Goal: Information Seeking & Learning: Find contact information

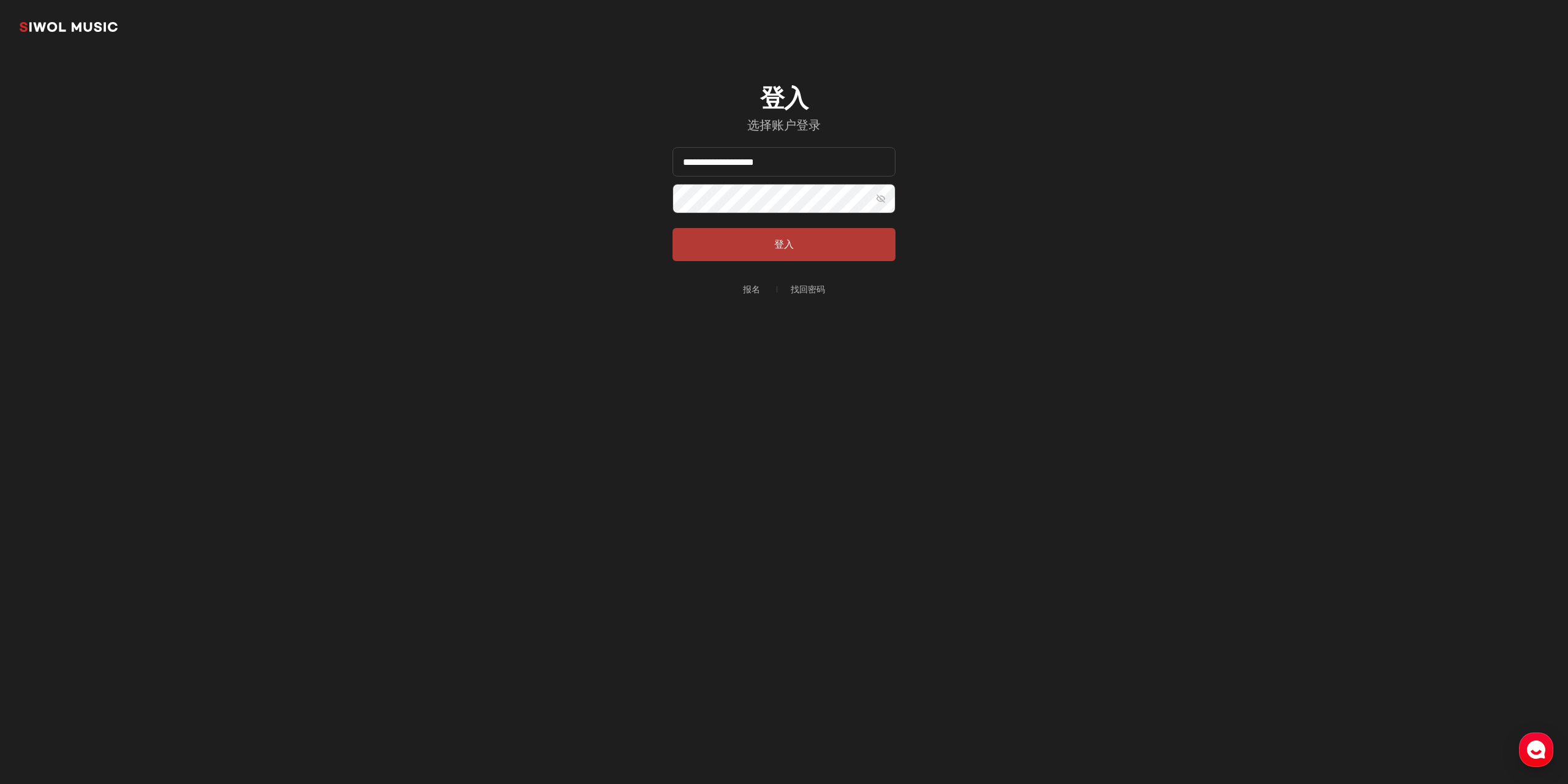
click at [755, 246] on button "登入" at bounding box center [784, 244] width 223 height 33
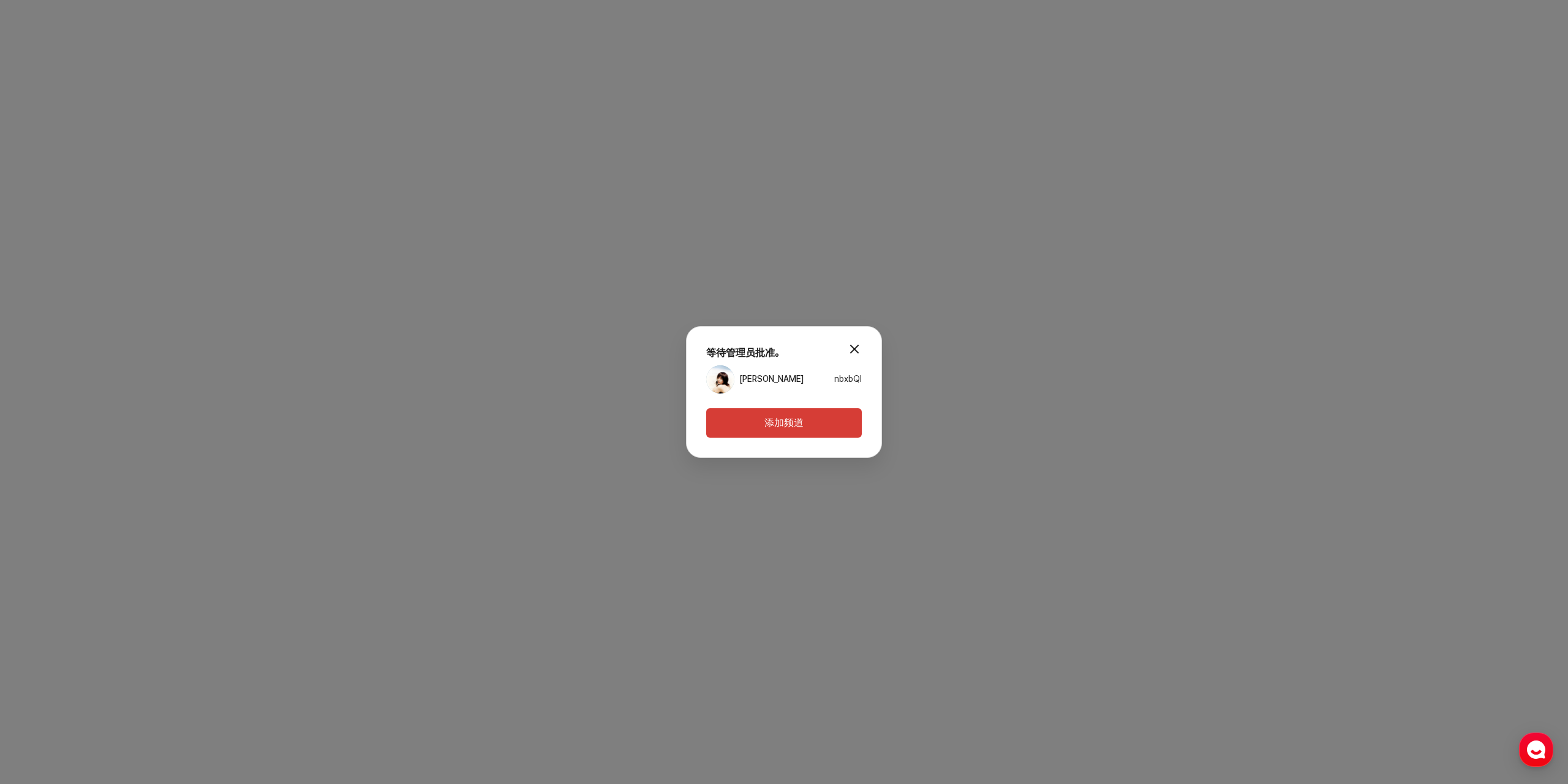
click at [754, 384] on link "希努夫" at bounding box center [772, 379] width 64 height 12
click at [854, 349] on button "modal.close" at bounding box center [854, 349] width 25 height 25
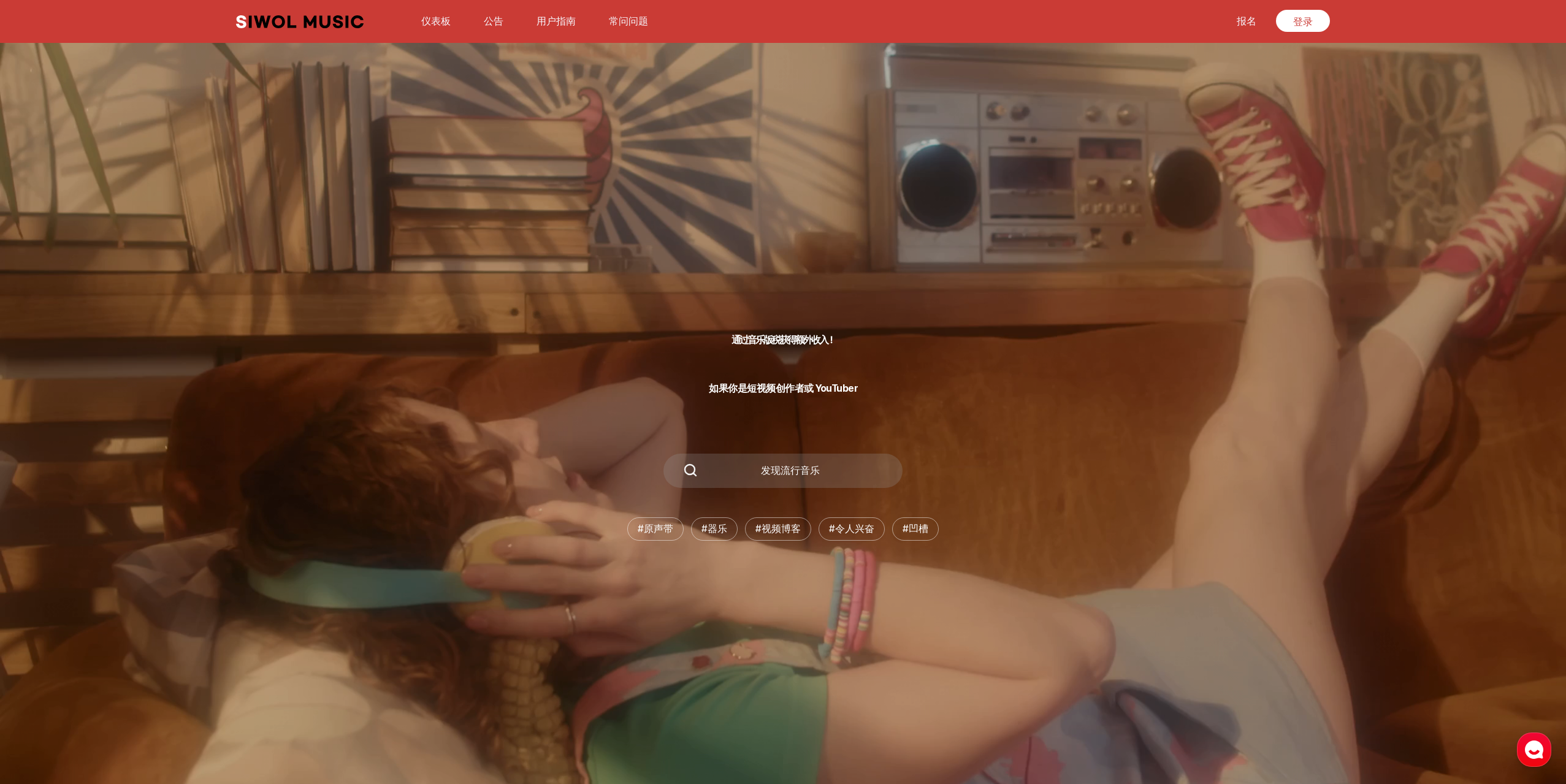
click at [444, 22] on font "仪表板" at bounding box center [436, 21] width 29 height 12
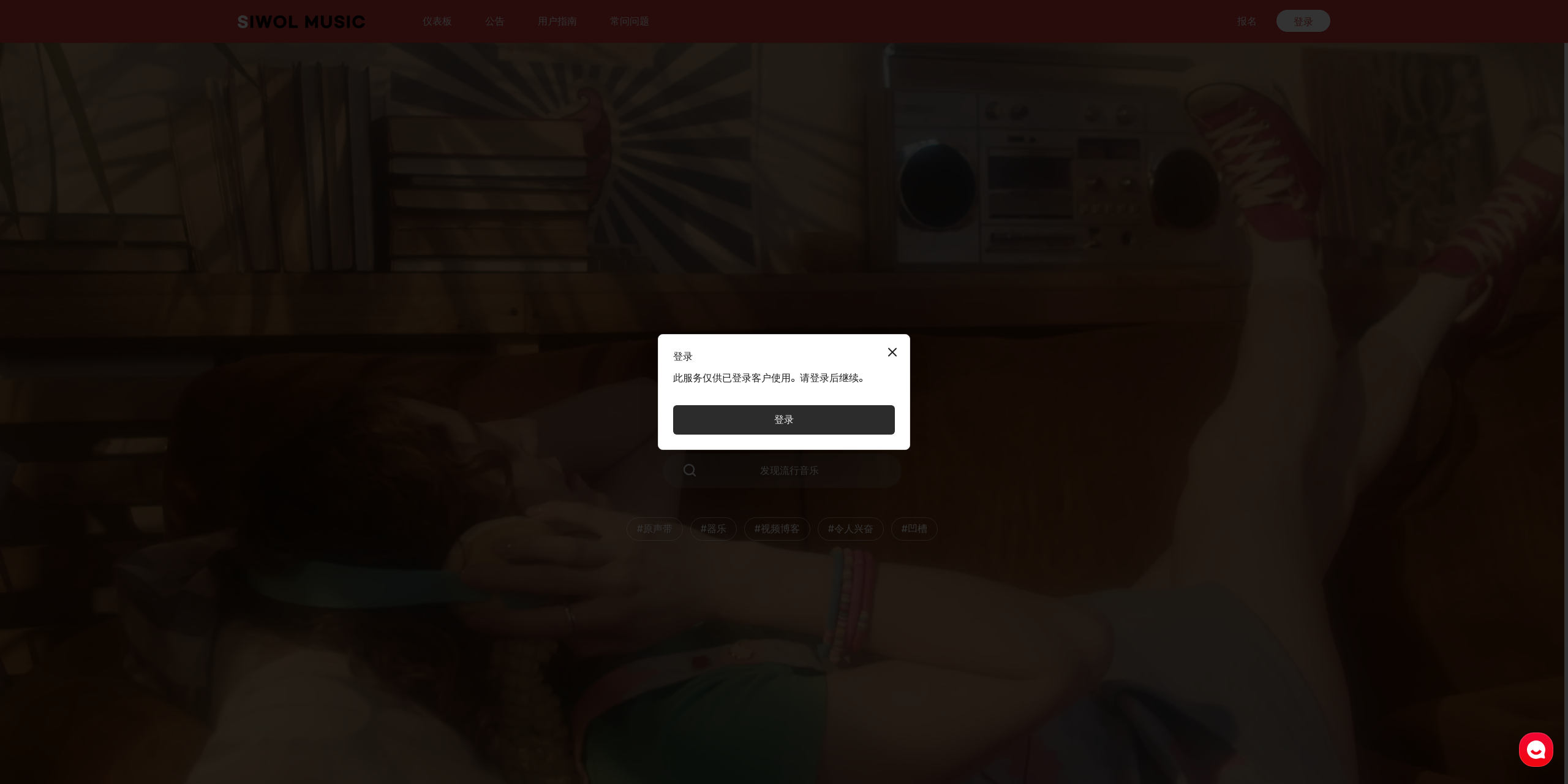
click at [745, 418] on button "登录" at bounding box center [784, 419] width 222 height 29
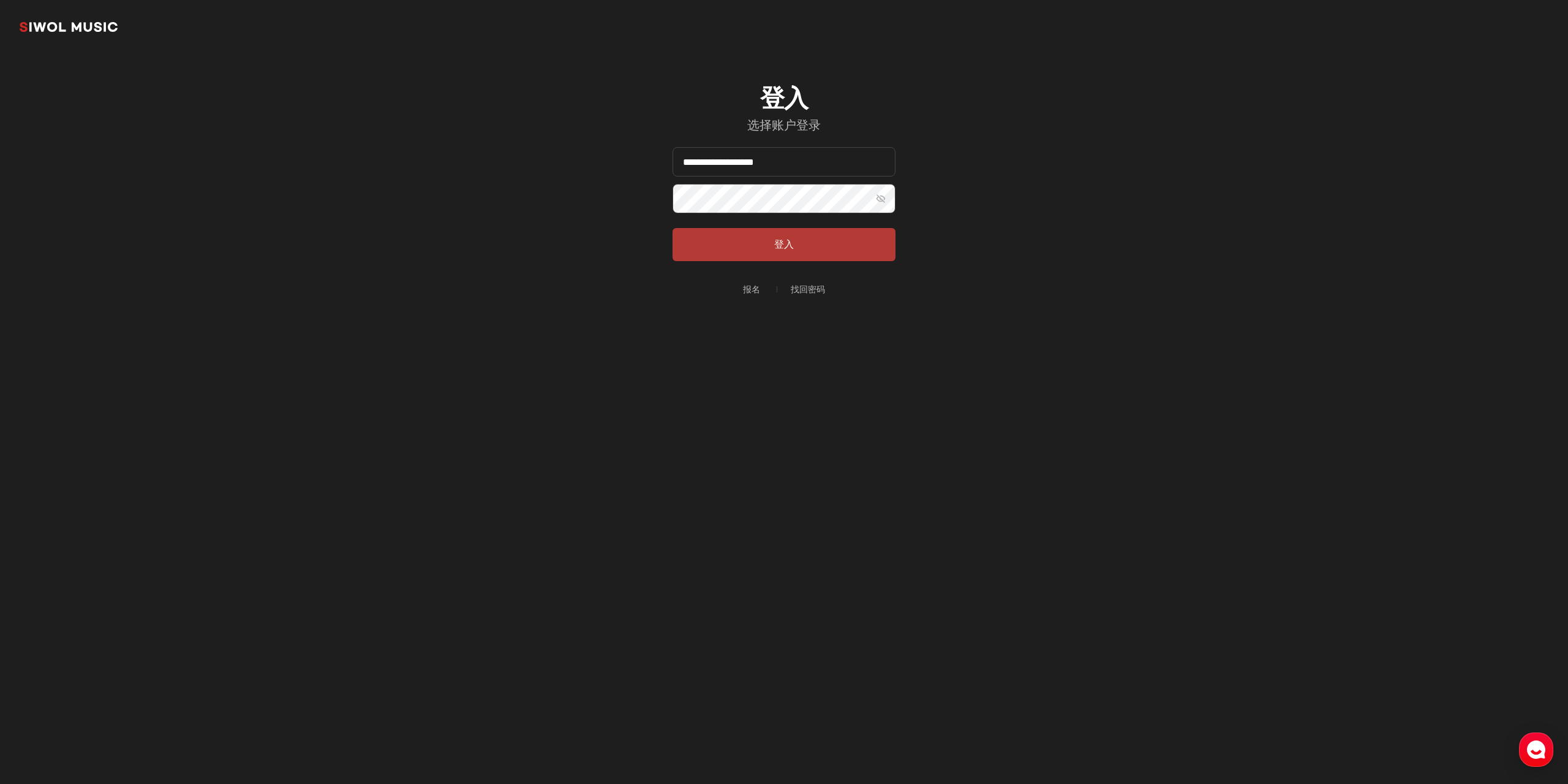
click at [775, 243] on font "登入" at bounding box center [784, 244] width 19 height 12
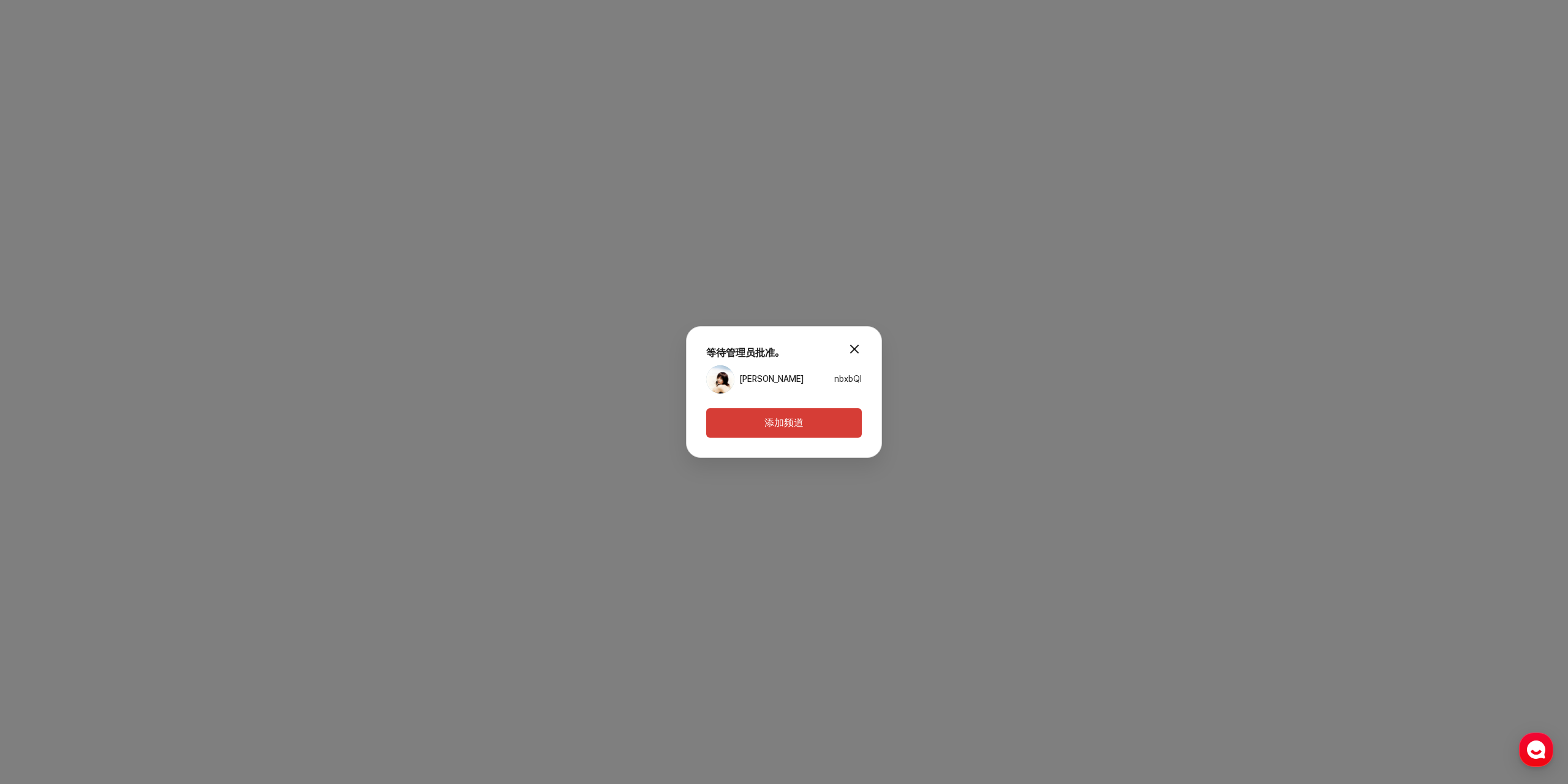
click at [852, 351] on button "modal.close" at bounding box center [854, 349] width 25 height 25
click at [854, 348] on button "modal.close" at bounding box center [854, 349] width 25 height 25
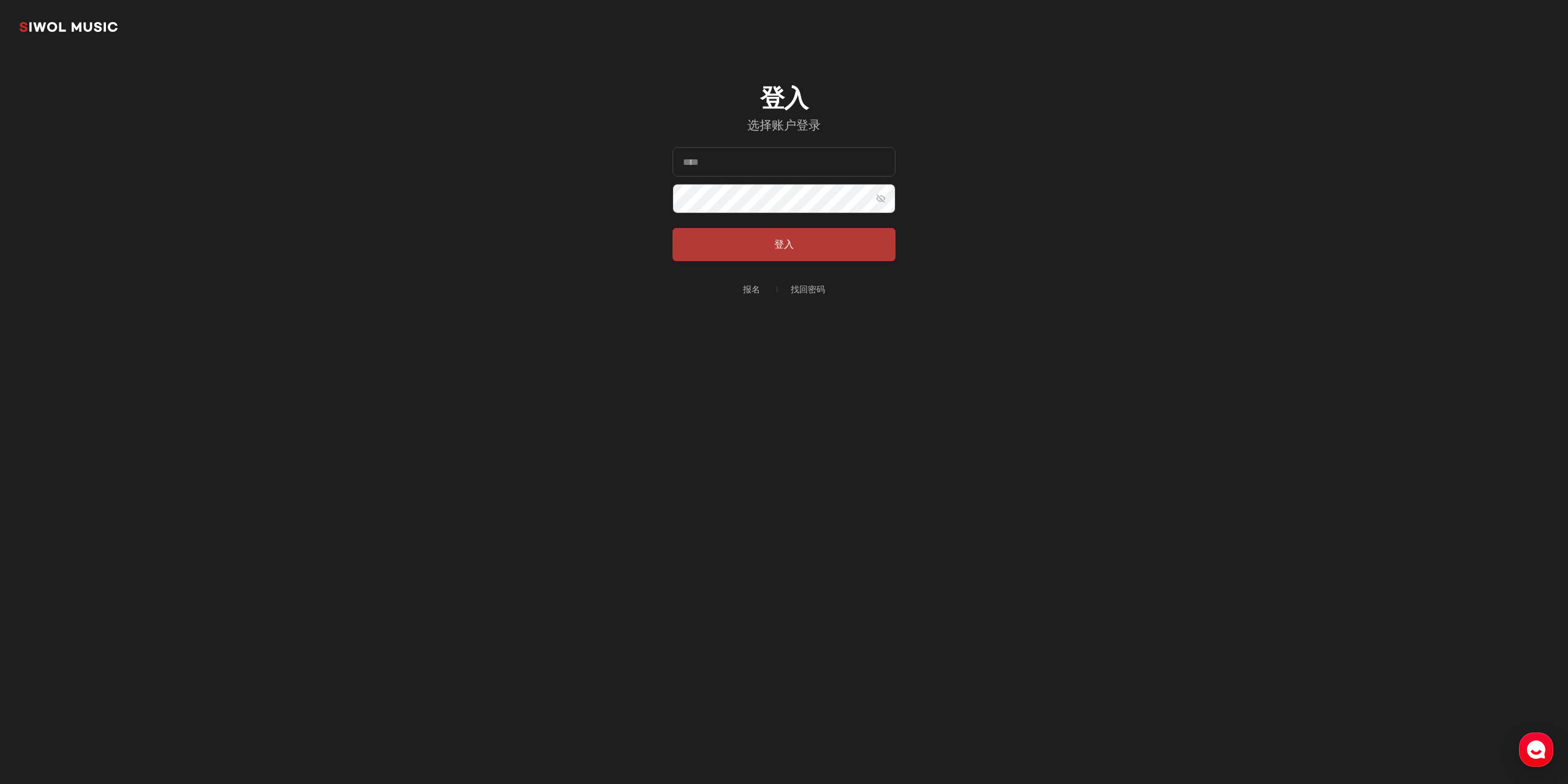
type input "**********"
click at [768, 248] on button "登入" at bounding box center [784, 244] width 223 height 33
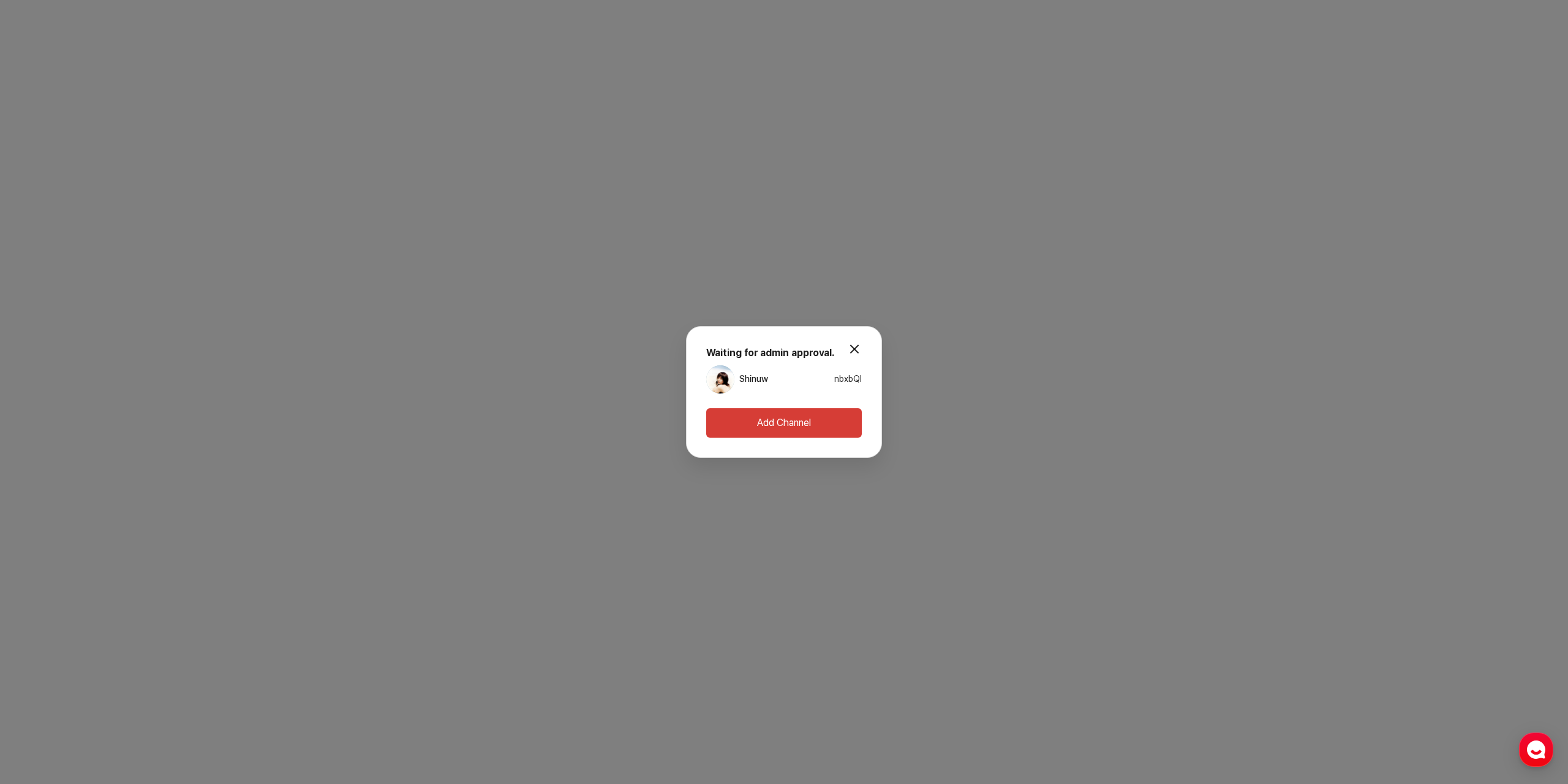
click at [62, 31] on div "modal.close Waiting for admin approval. Shinuw nbxbQI Add Channel" at bounding box center [784, 392] width 1568 height 784
click at [853, 349] on button "modal.close" at bounding box center [854, 349] width 25 height 25
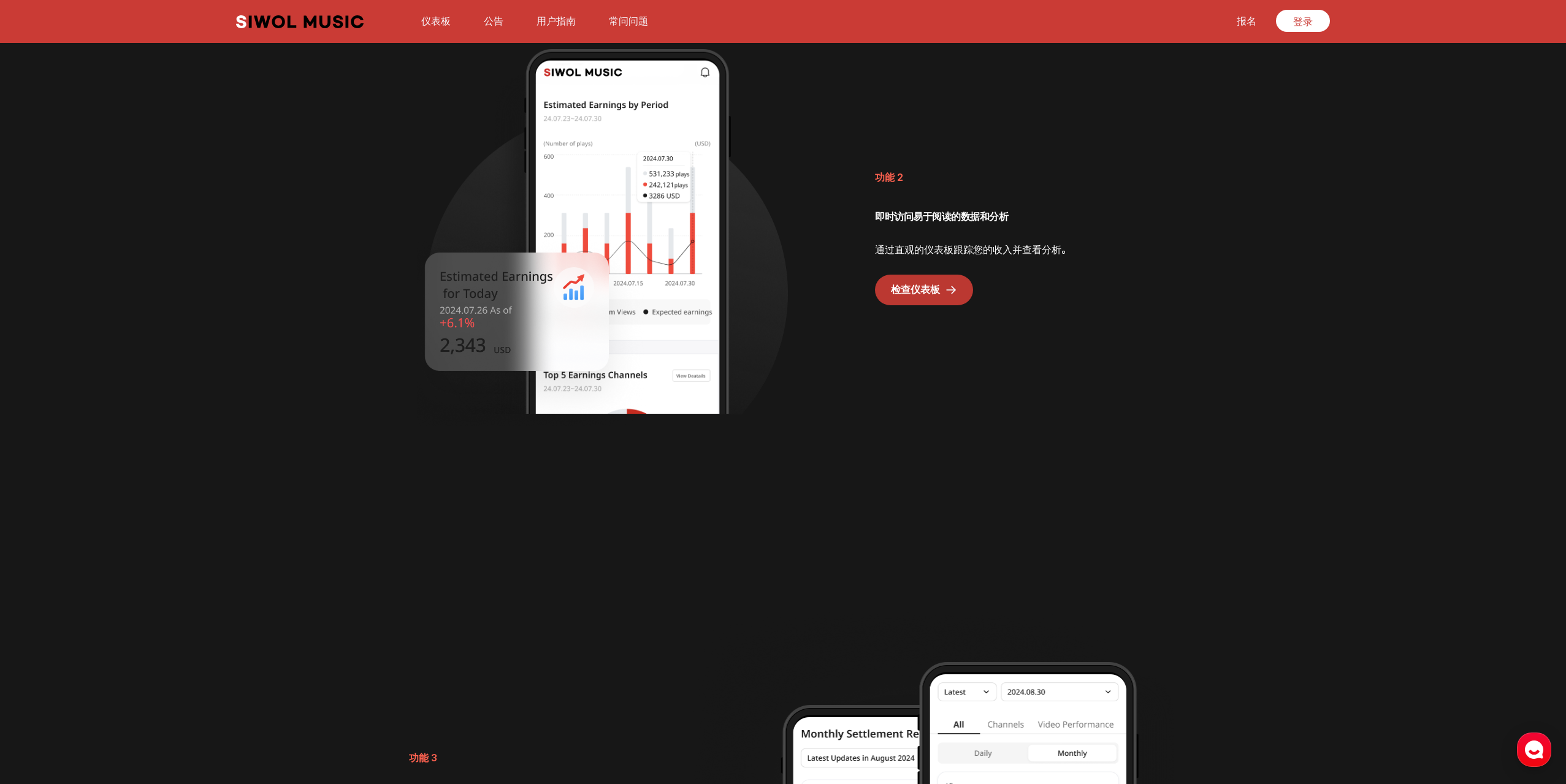
scroll to position [1839, 0]
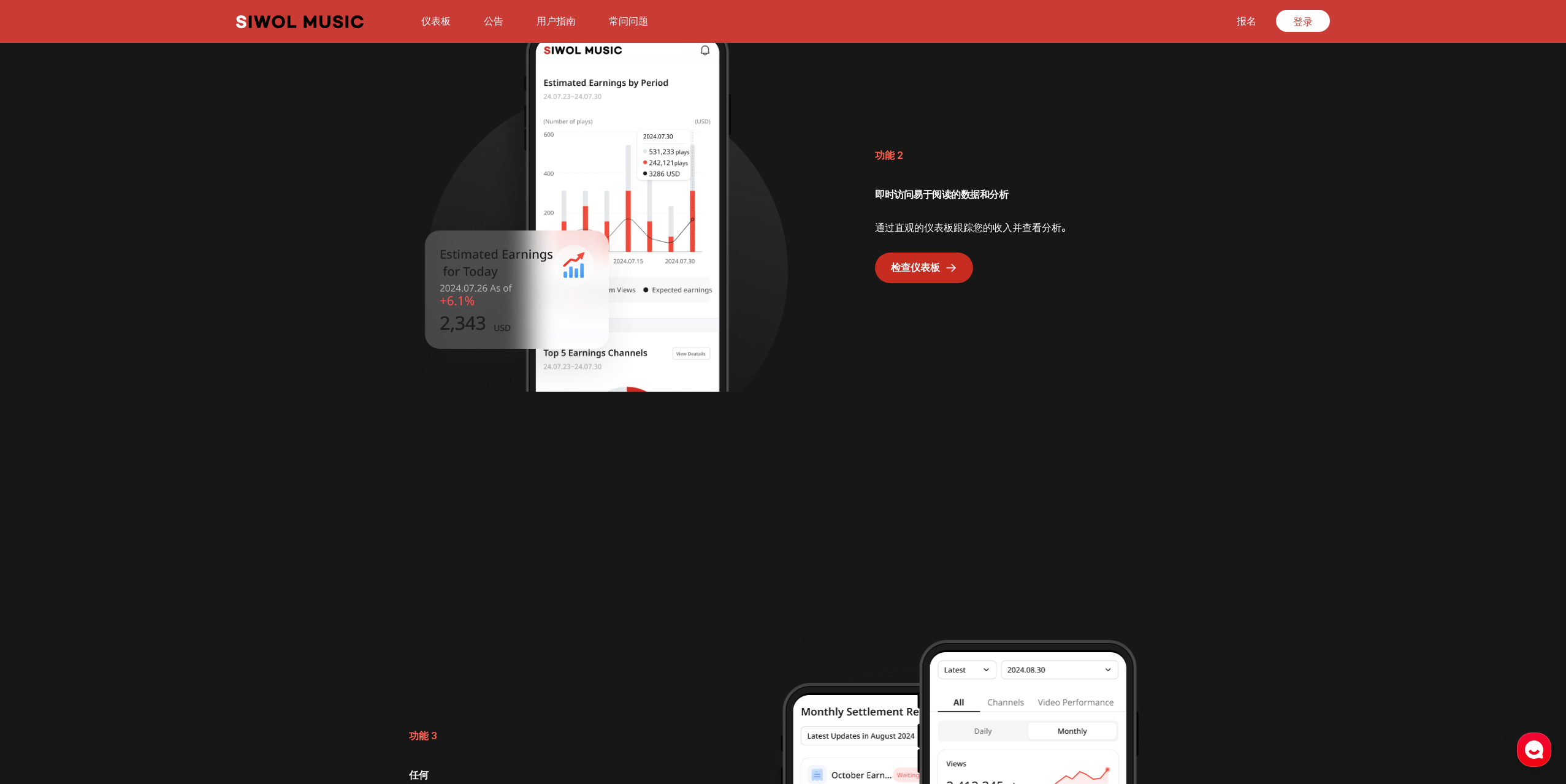
click at [926, 265] on font "检查仪表板" at bounding box center [915, 268] width 49 height 12
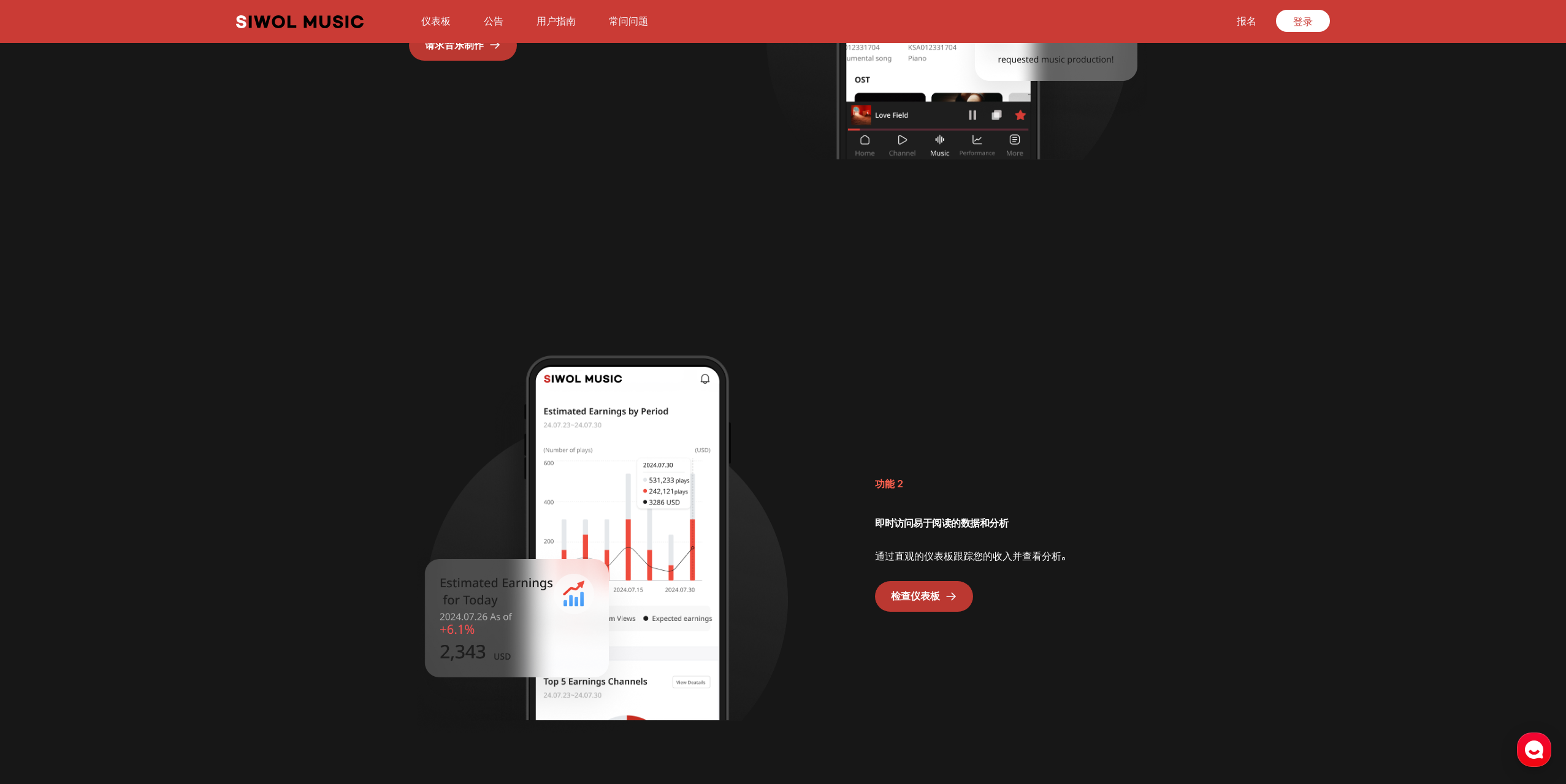
scroll to position [1506, 0]
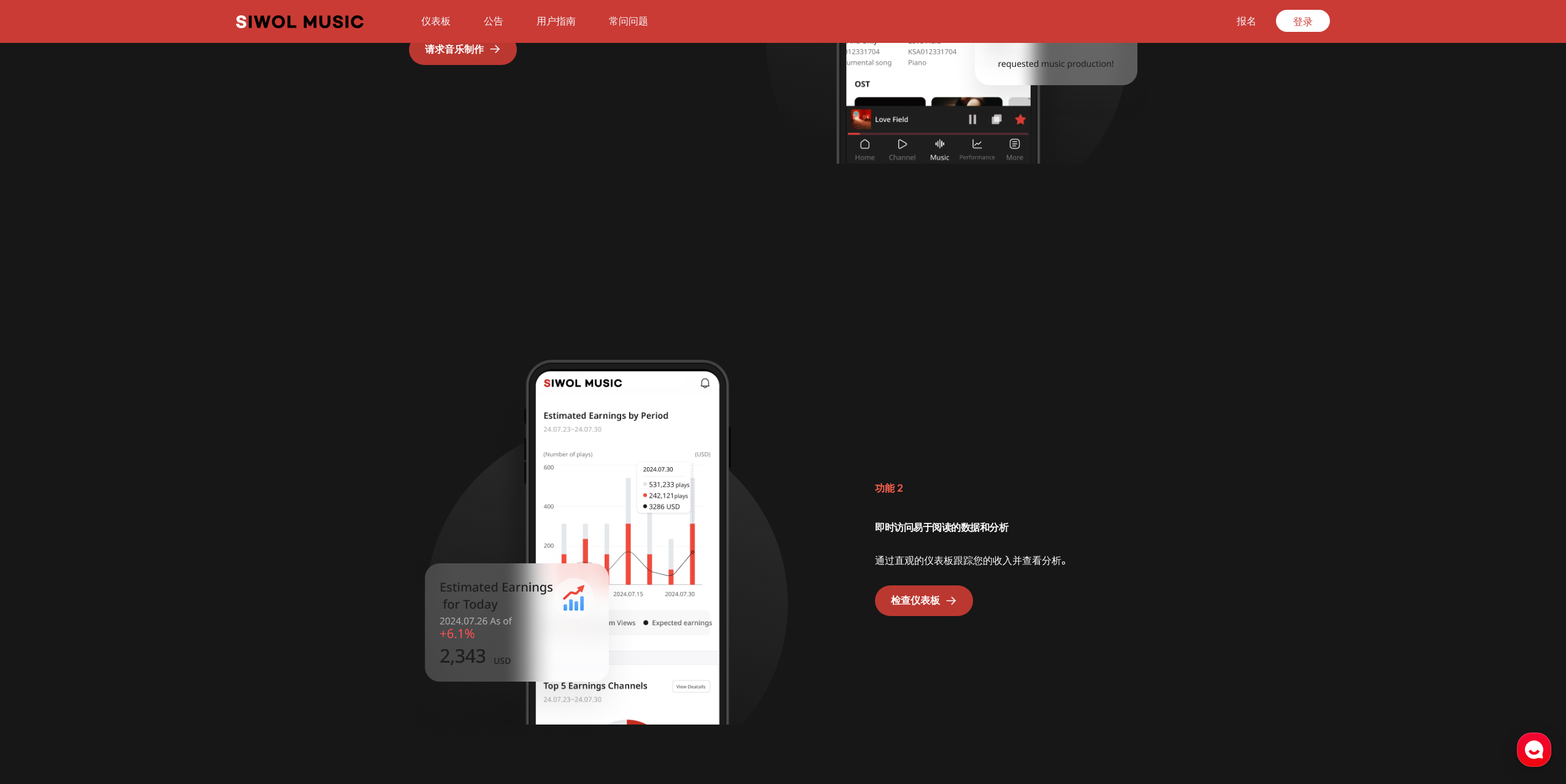
click at [644, 7] on button "常问问题" at bounding box center [628, 21] width 54 height 29
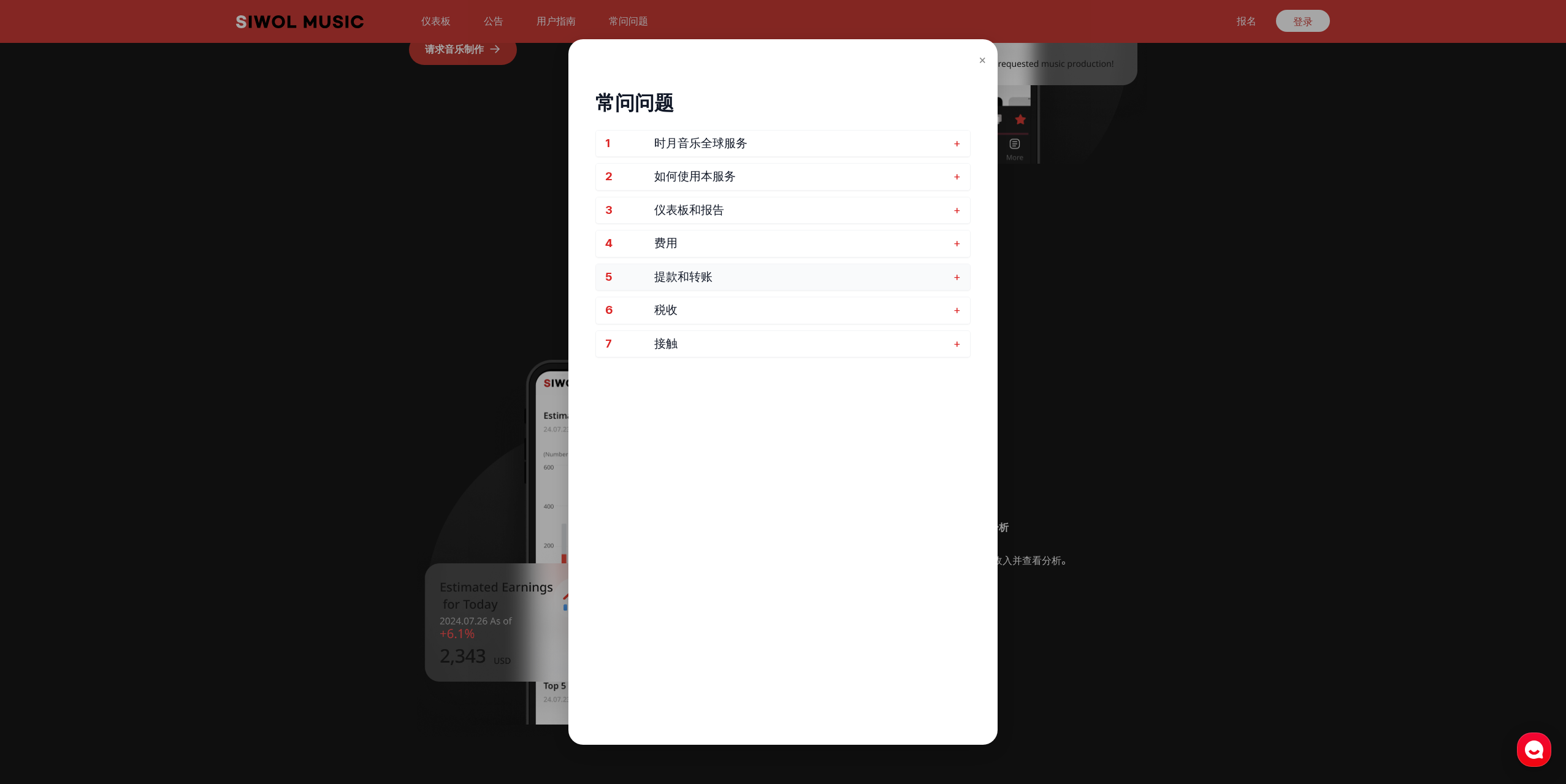
click at [778, 267] on button "5 提款和转账 +" at bounding box center [783, 277] width 374 height 26
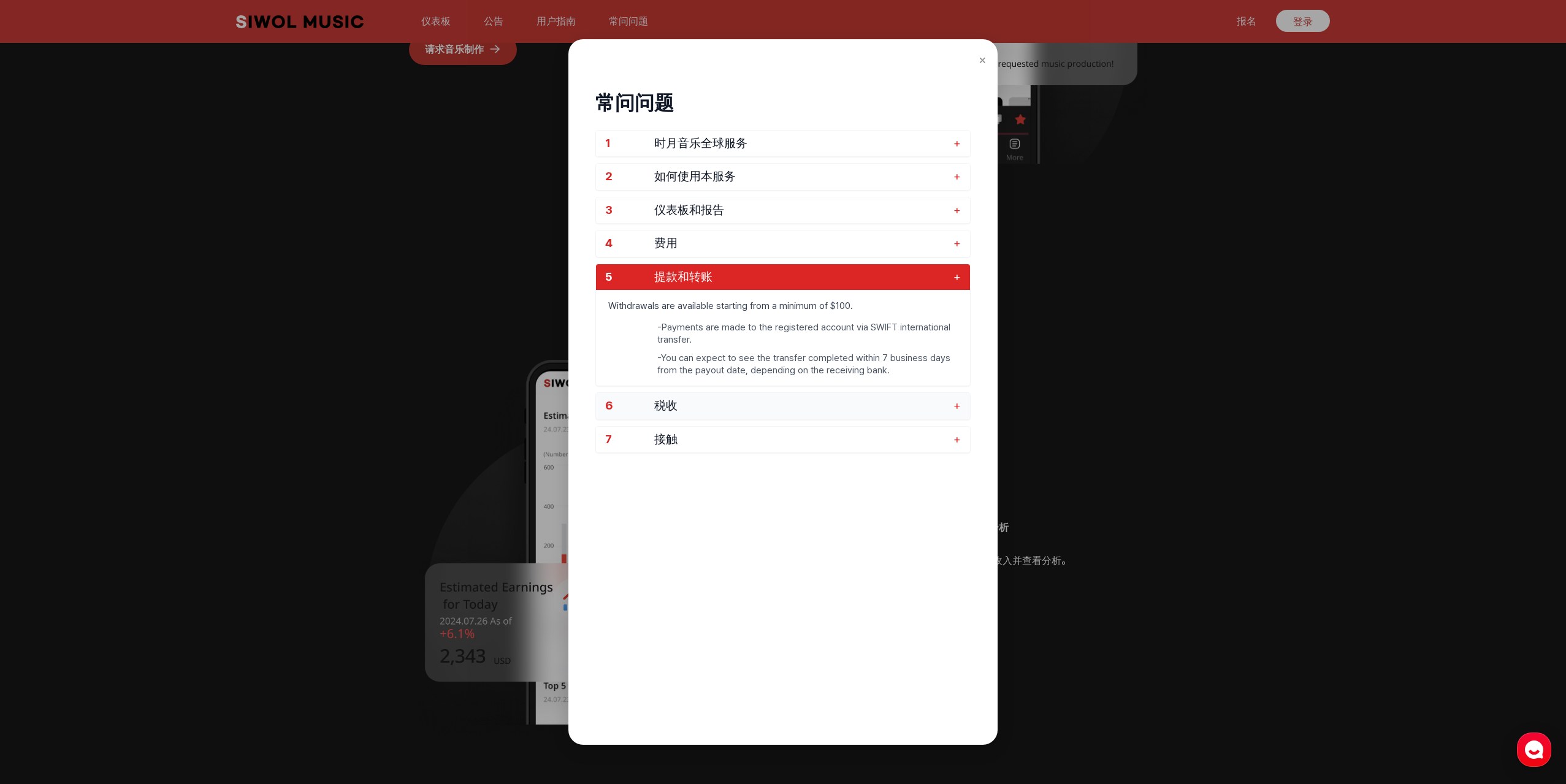
click at [729, 402] on span "税收" at bounding box center [800, 405] width 293 height 14
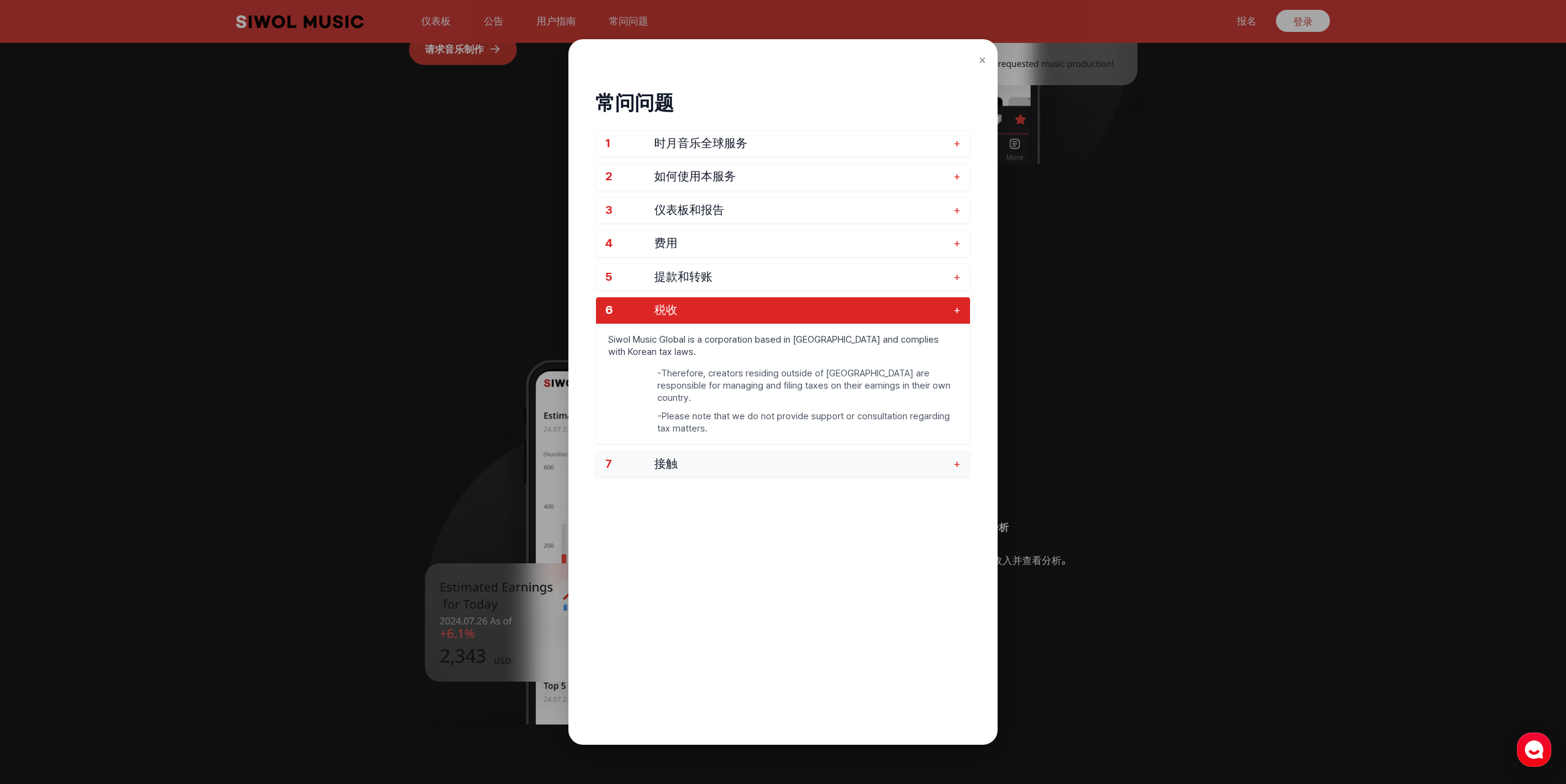
click at [690, 457] on span "接触" at bounding box center [800, 464] width 293 height 14
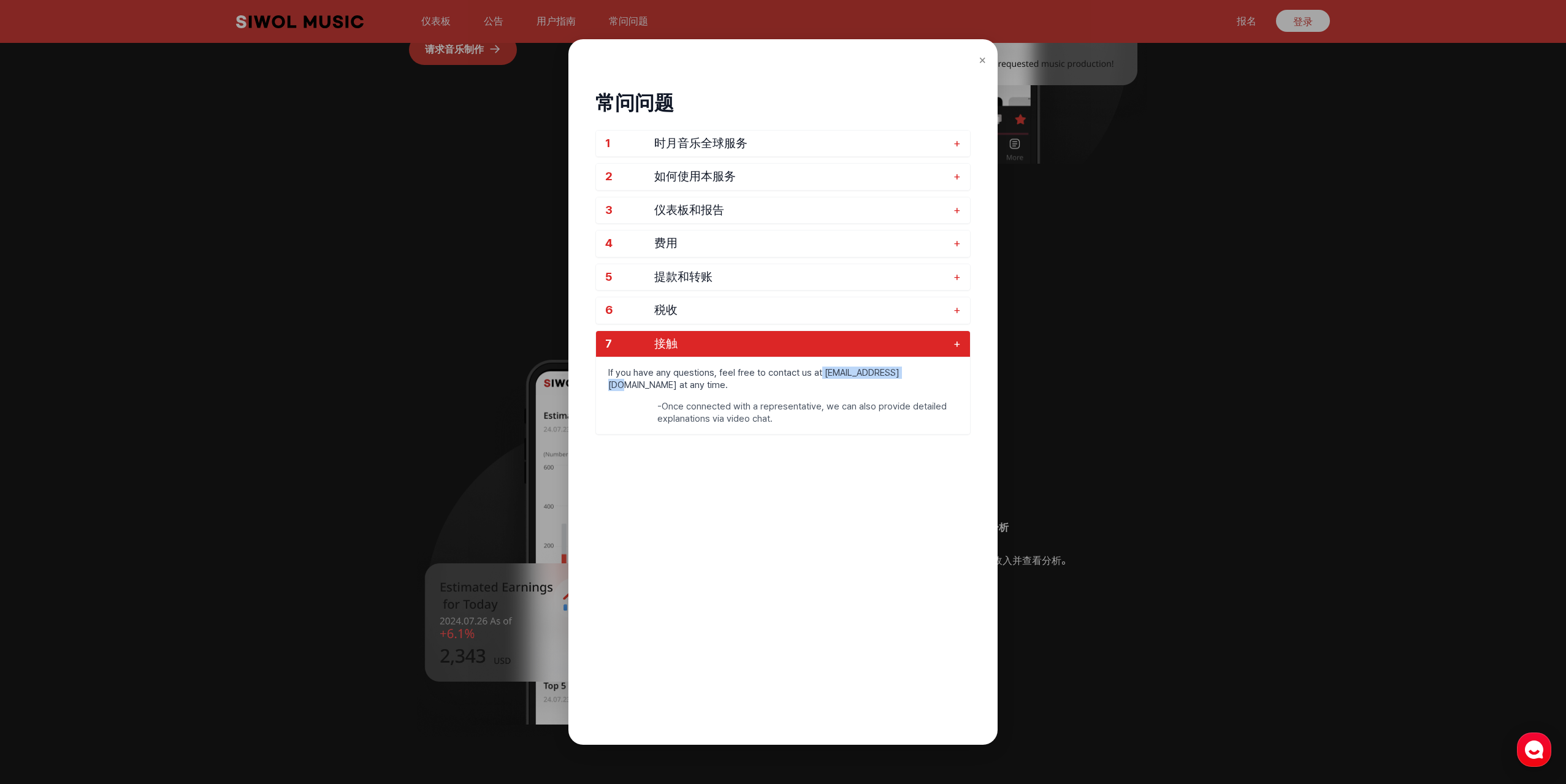
drag, startPoint x: 825, startPoint y: 370, endPoint x: 906, endPoint y: 376, distance: 81.2
click at [906, 376] on p "If you have any questions, feel free to contact us at global@10wol-media.com at…" at bounding box center [783, 379] width 374 height 43
copy p "global@10wol-media"
click at [726, 208] on span "仪表板和报告" at bounding box center [800, 210] width 293 height 14
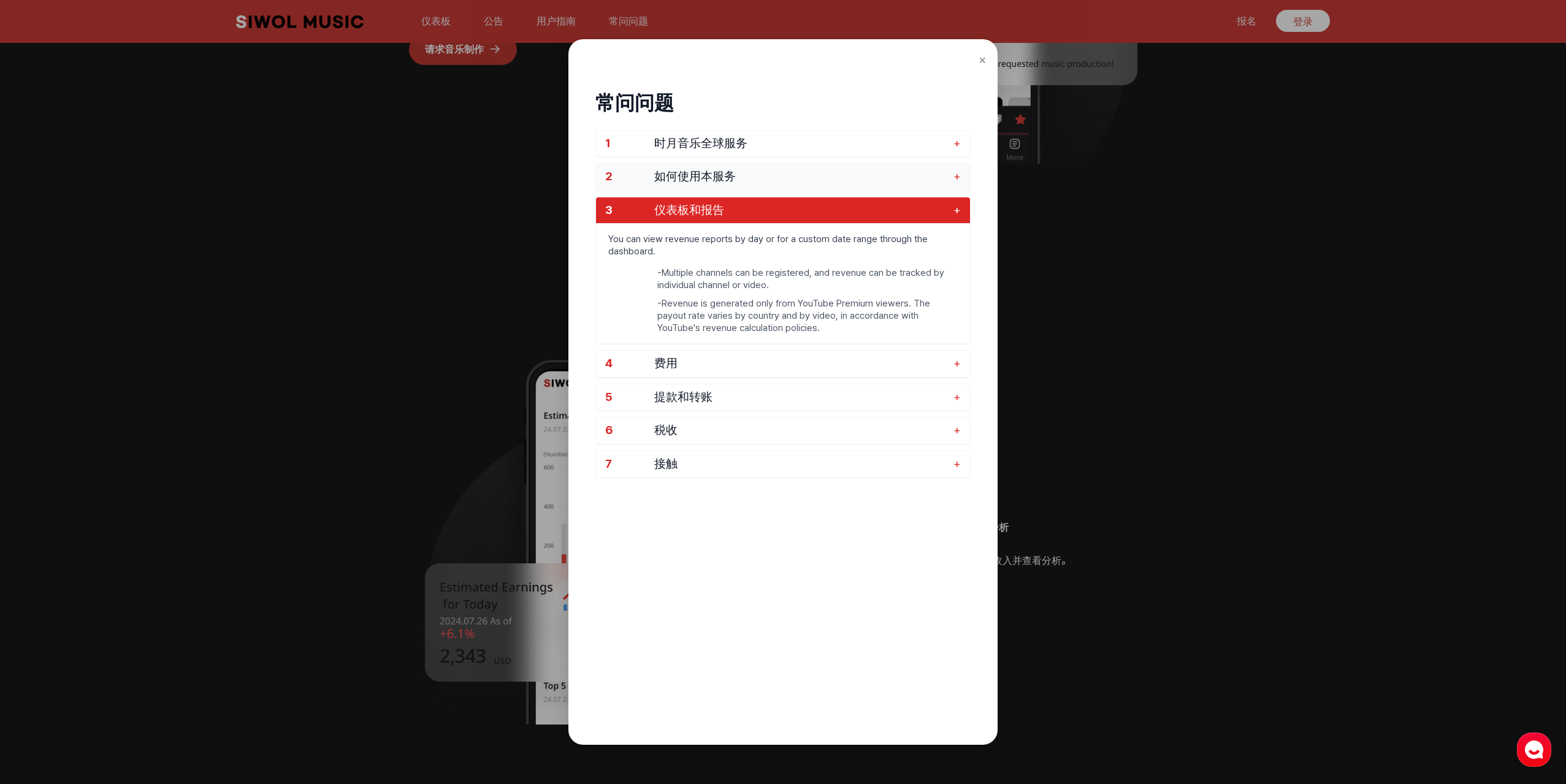
click at [728, 173] on font "如何使用本服务" at bounding box center [694, 176] width 82 height 14
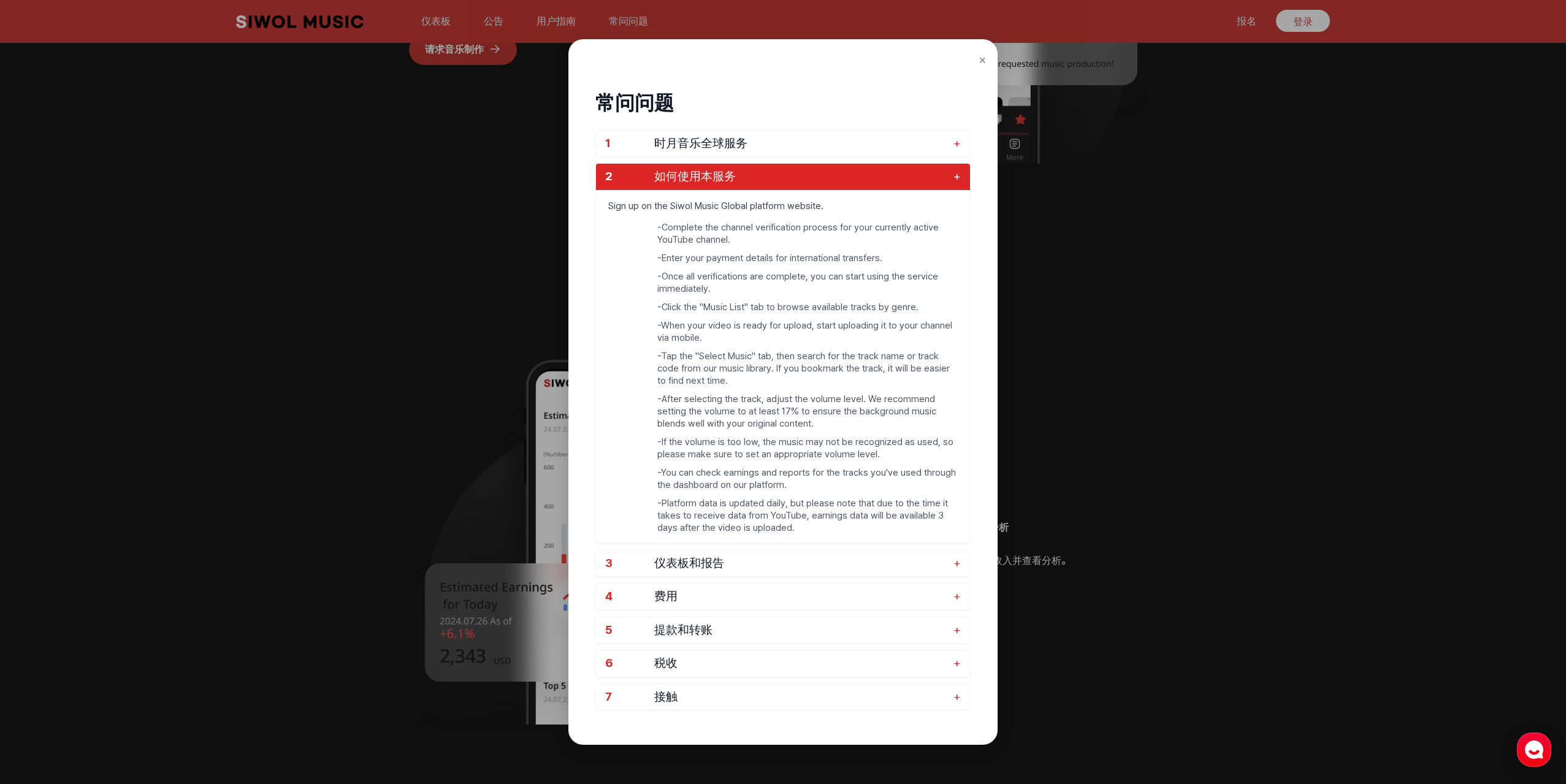
click at [752, 128] on div "常问问题 1 时月音乐全球服务 + 2 如何使用本服务 + Sign up on the Siwol Music Global platform websit…" at bounding box center [783, 414] width 375 height 687
click at [769, 154] on button "1 时月音乐全球服务 +" at bounding box center [783, 143] width 374 height 26
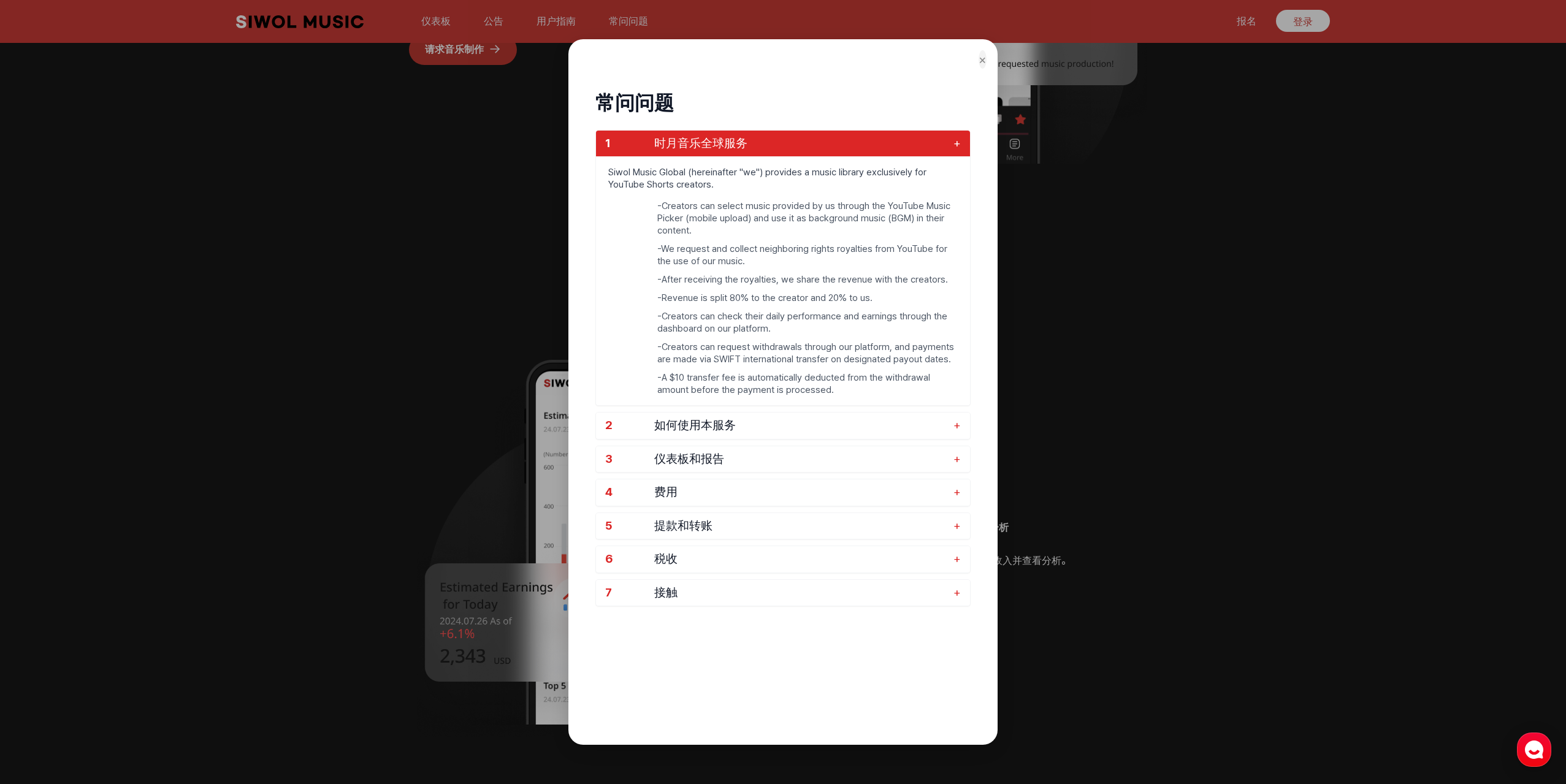
click at [981, 58] on font "×" at bounding box center [982, 60] width 8 height 15
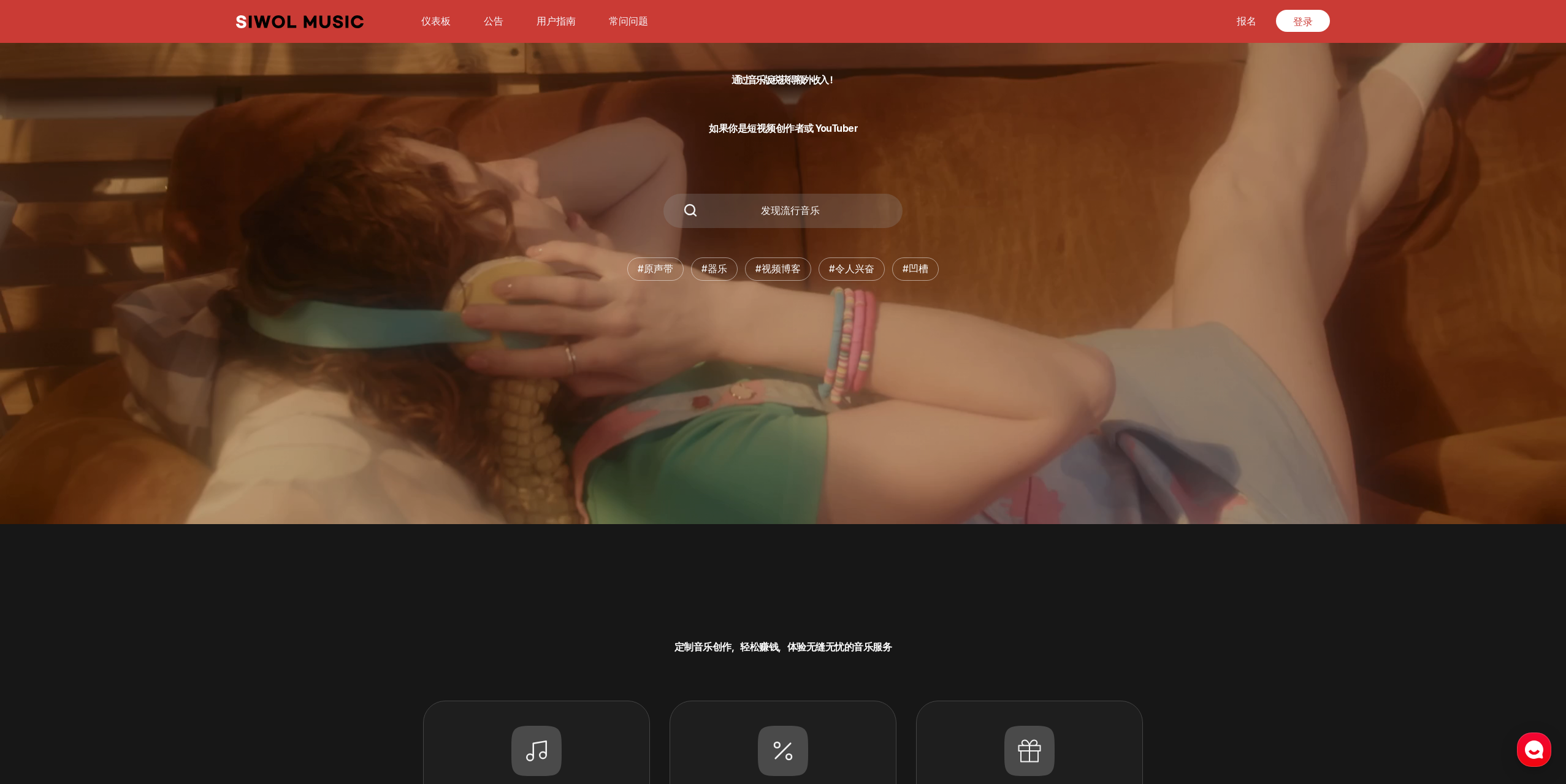
scroll to position [0, 0]
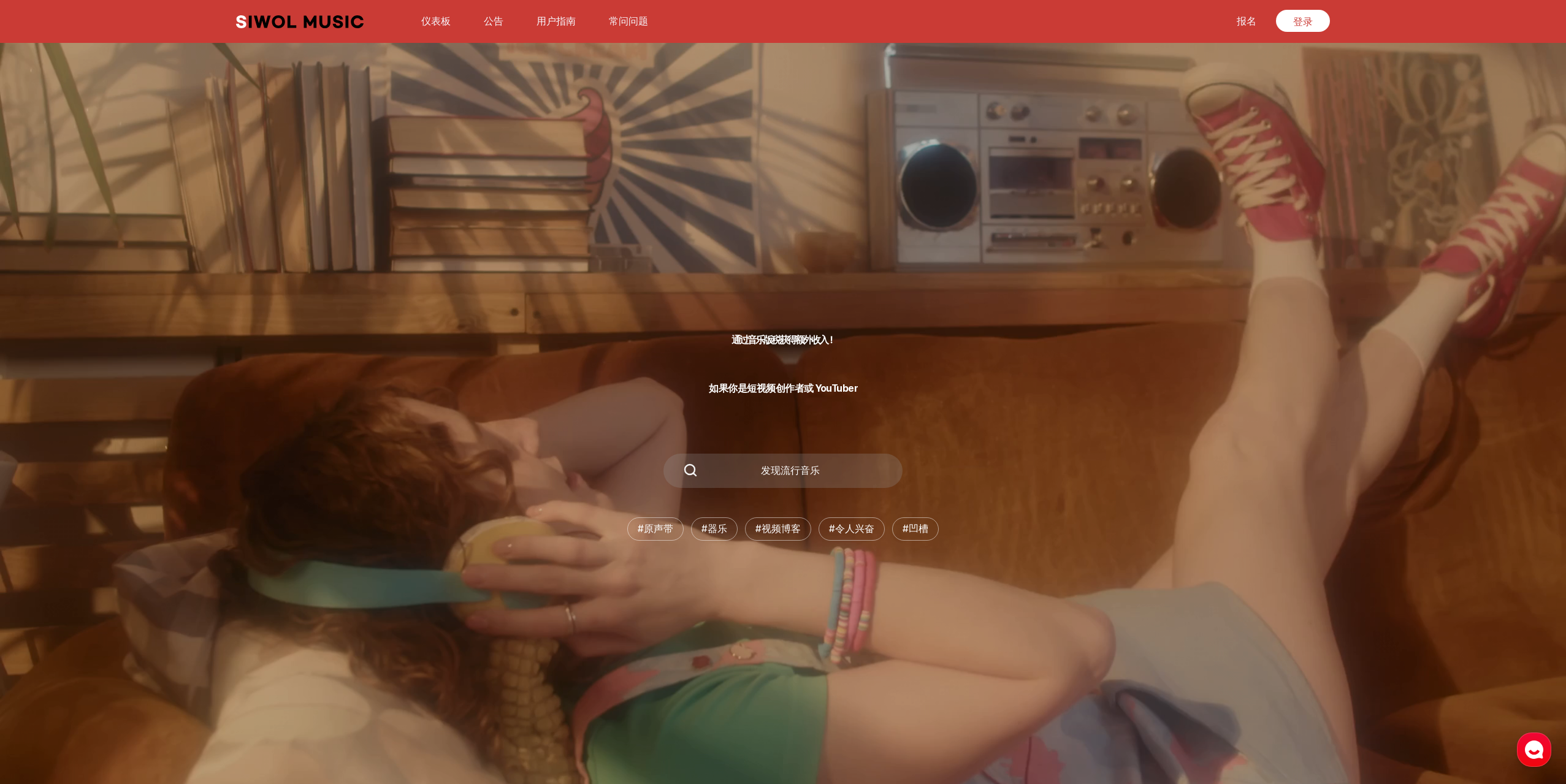
click at [1250, 21] on font "报名" at bounding box center [1246, 21] width 20 height 12
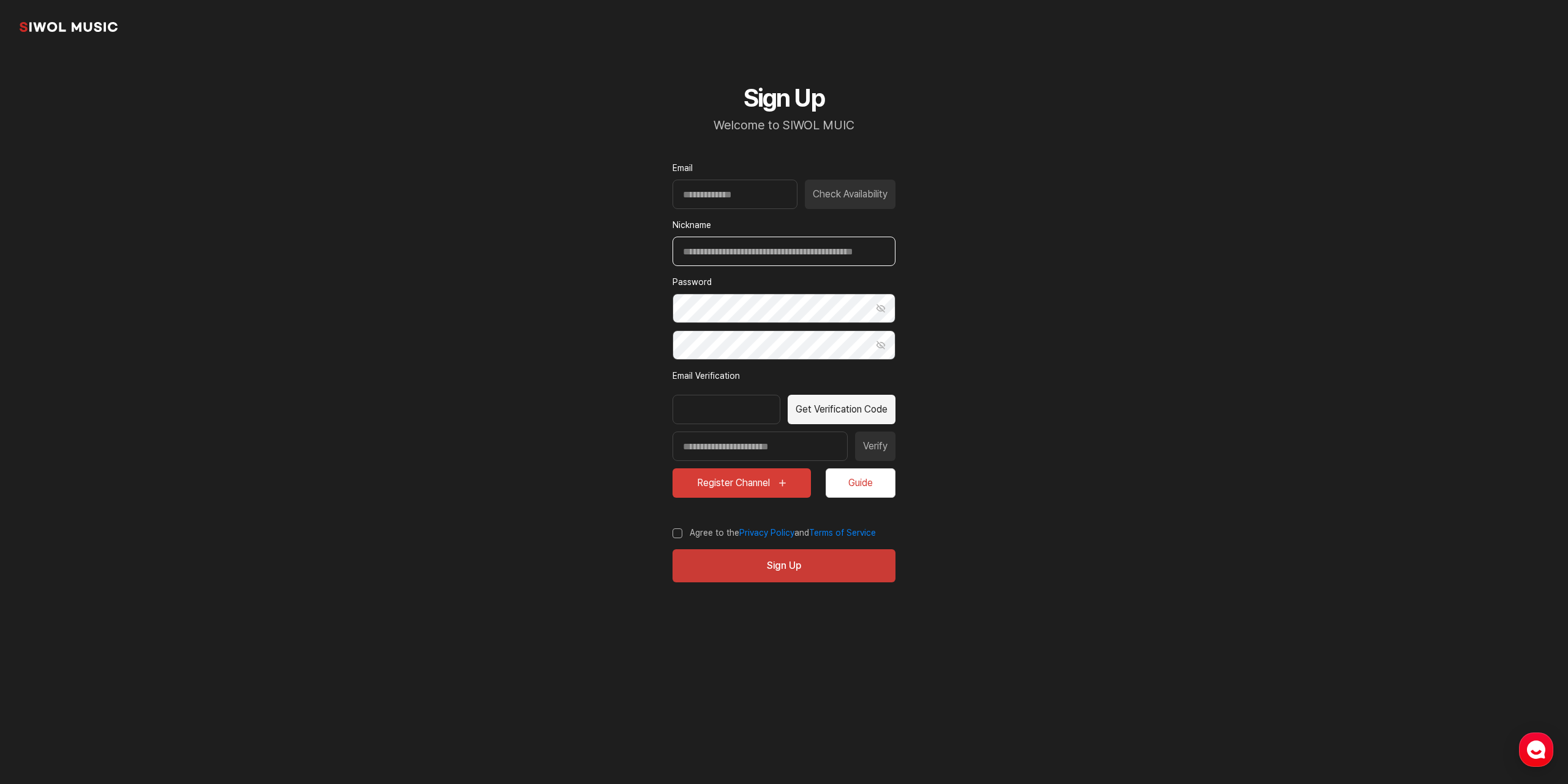
type input "**********"
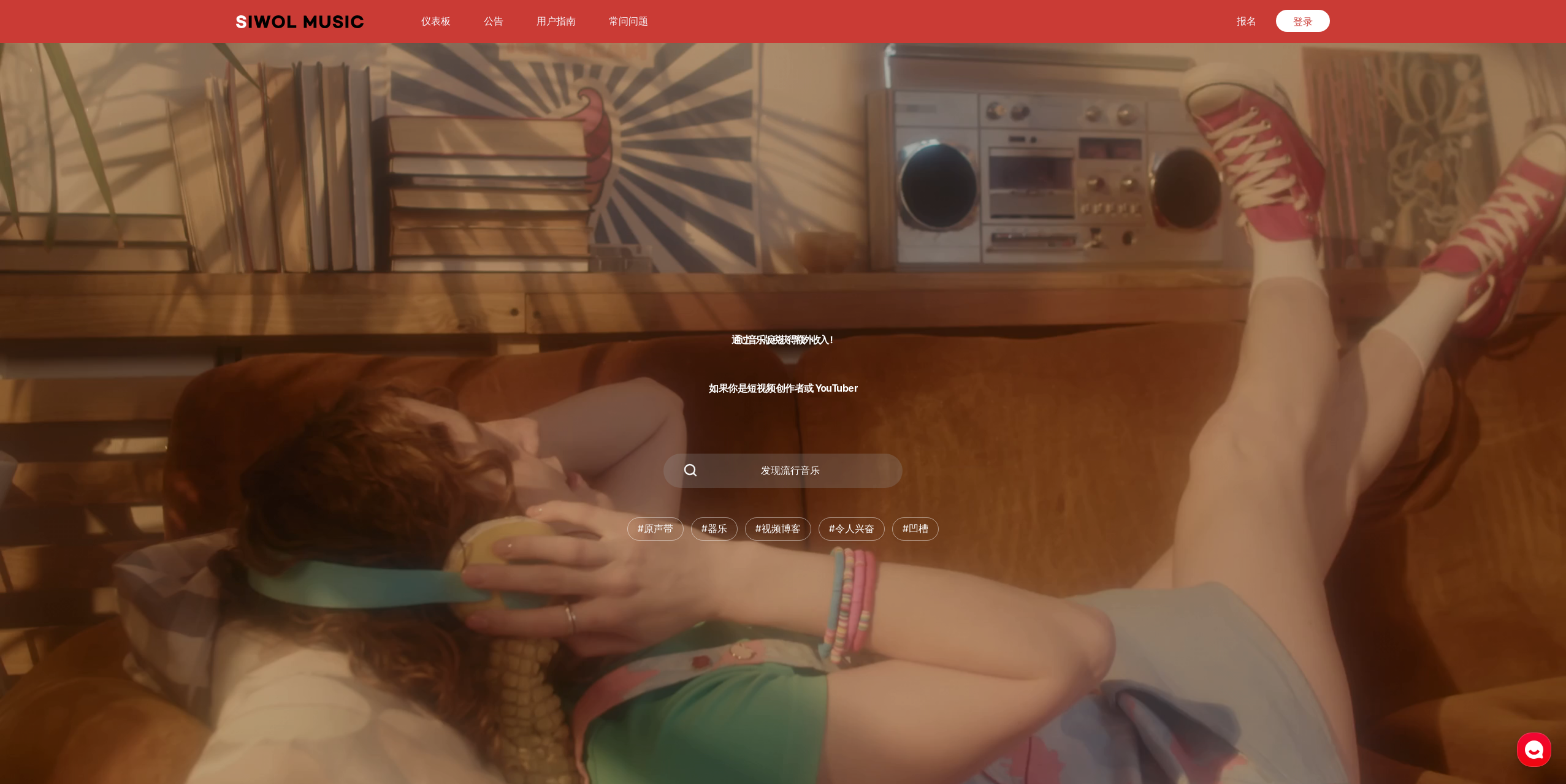
click at [558, 19] on font "用户指南" at bounding box center [556, 21] width 39 height 12
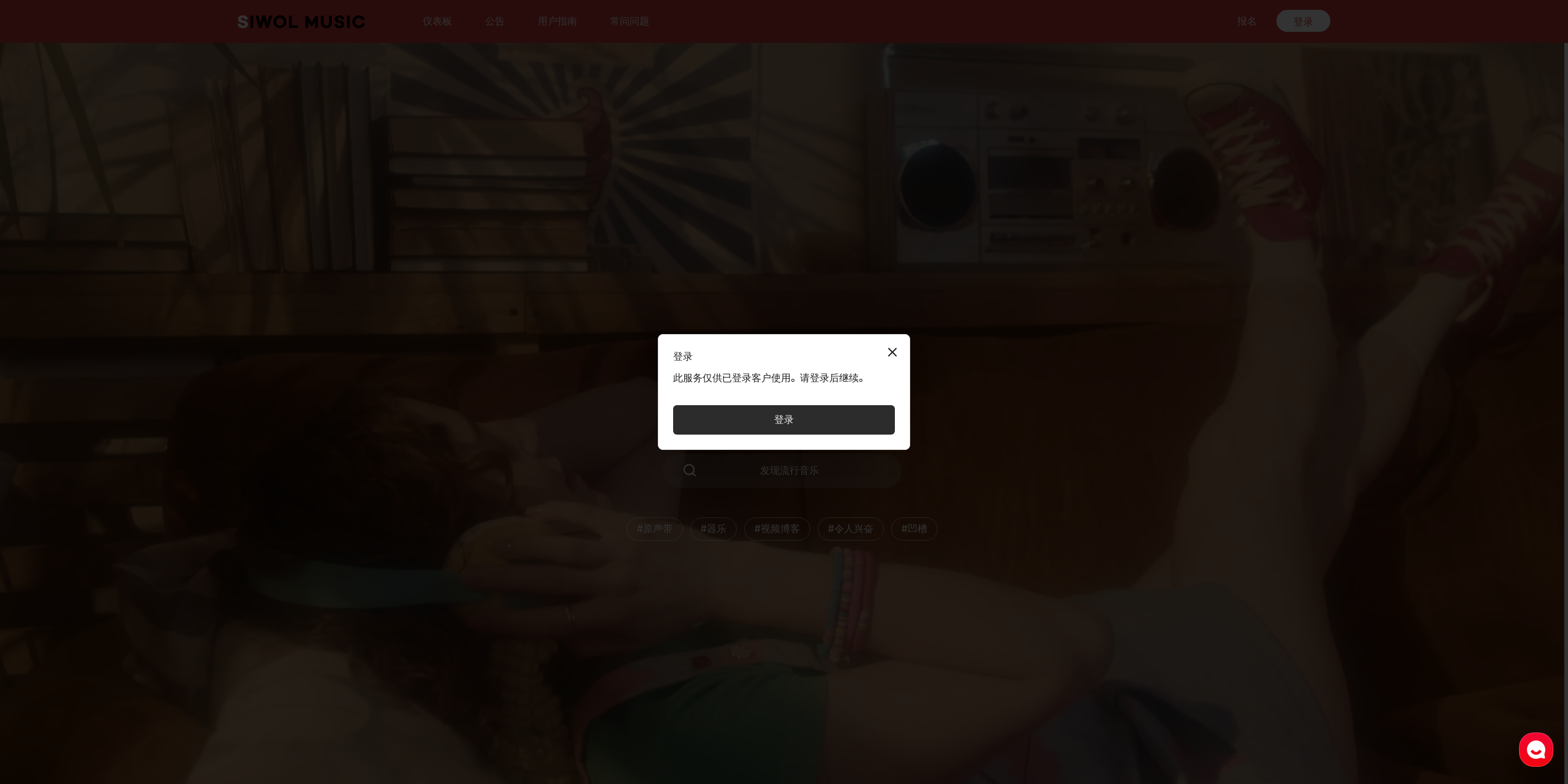
click at [889, 352] on button "关闭模式" at bounding box center [892, 352] width 25 height 25
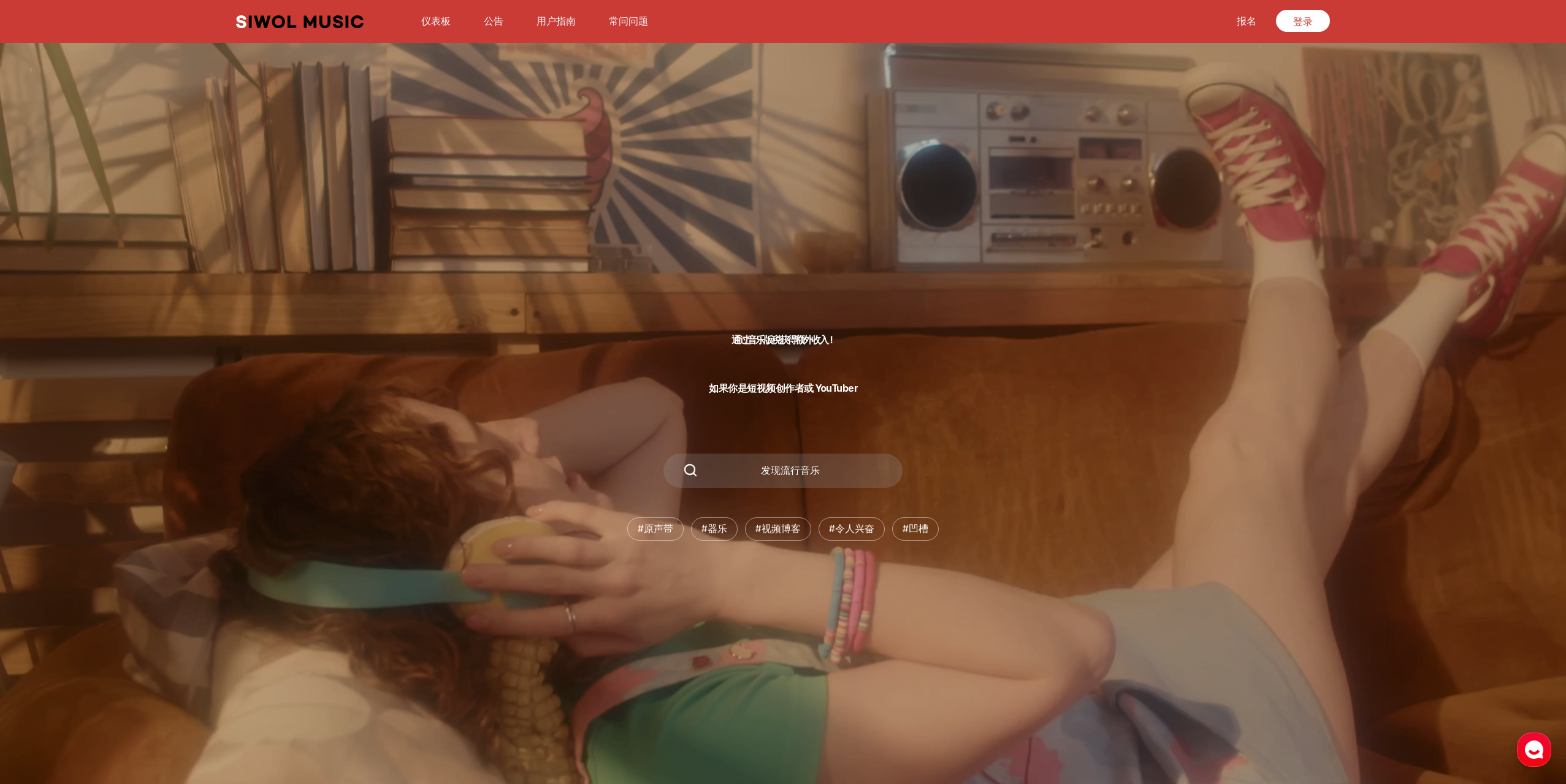
click at [495, 23] on font "公告" at bounding box center [494, 21] width 20 height 12
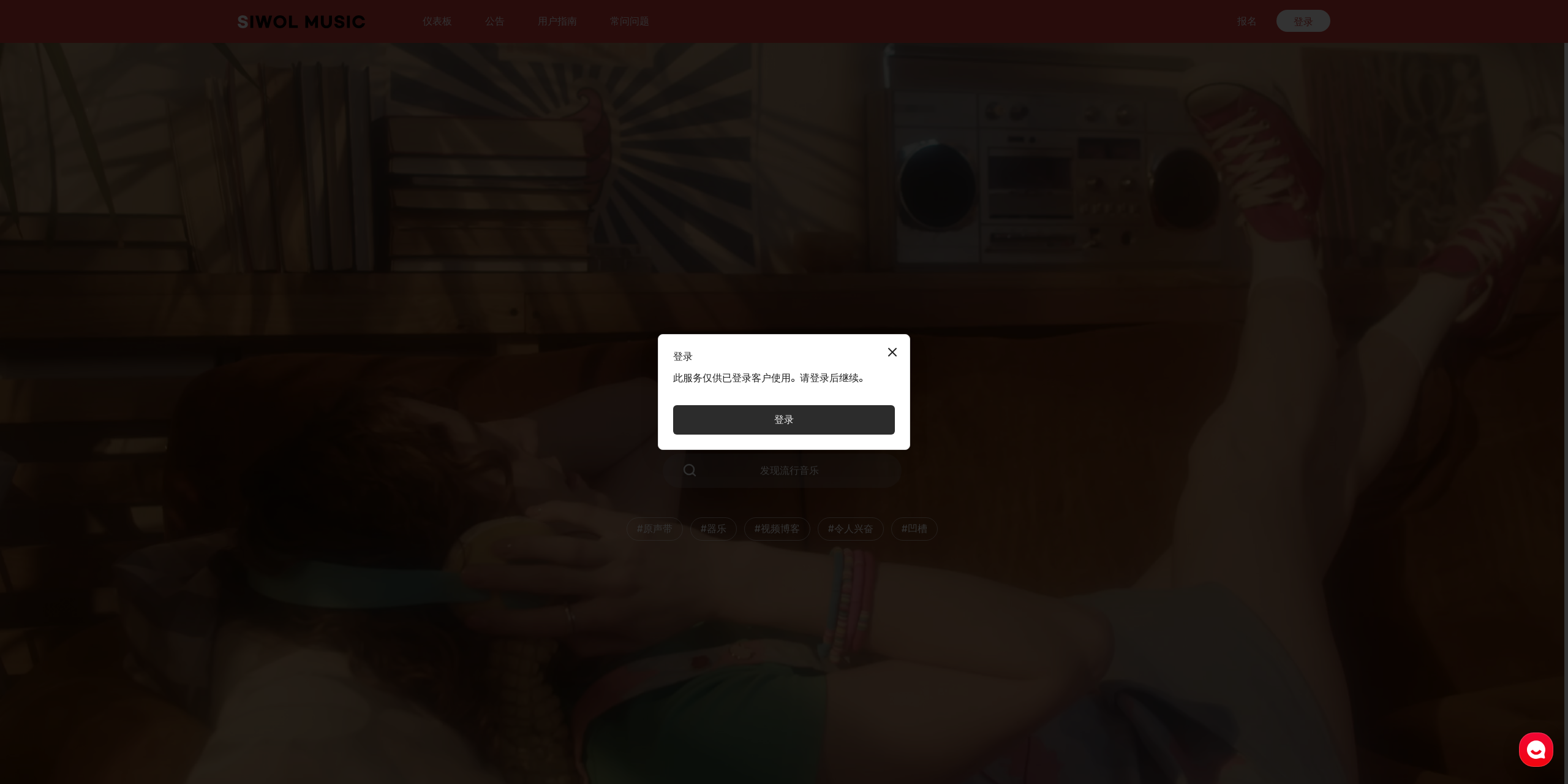
click at [895, 346] on button "关闭模式" at bounding box center [892, 352] width 25 height 25
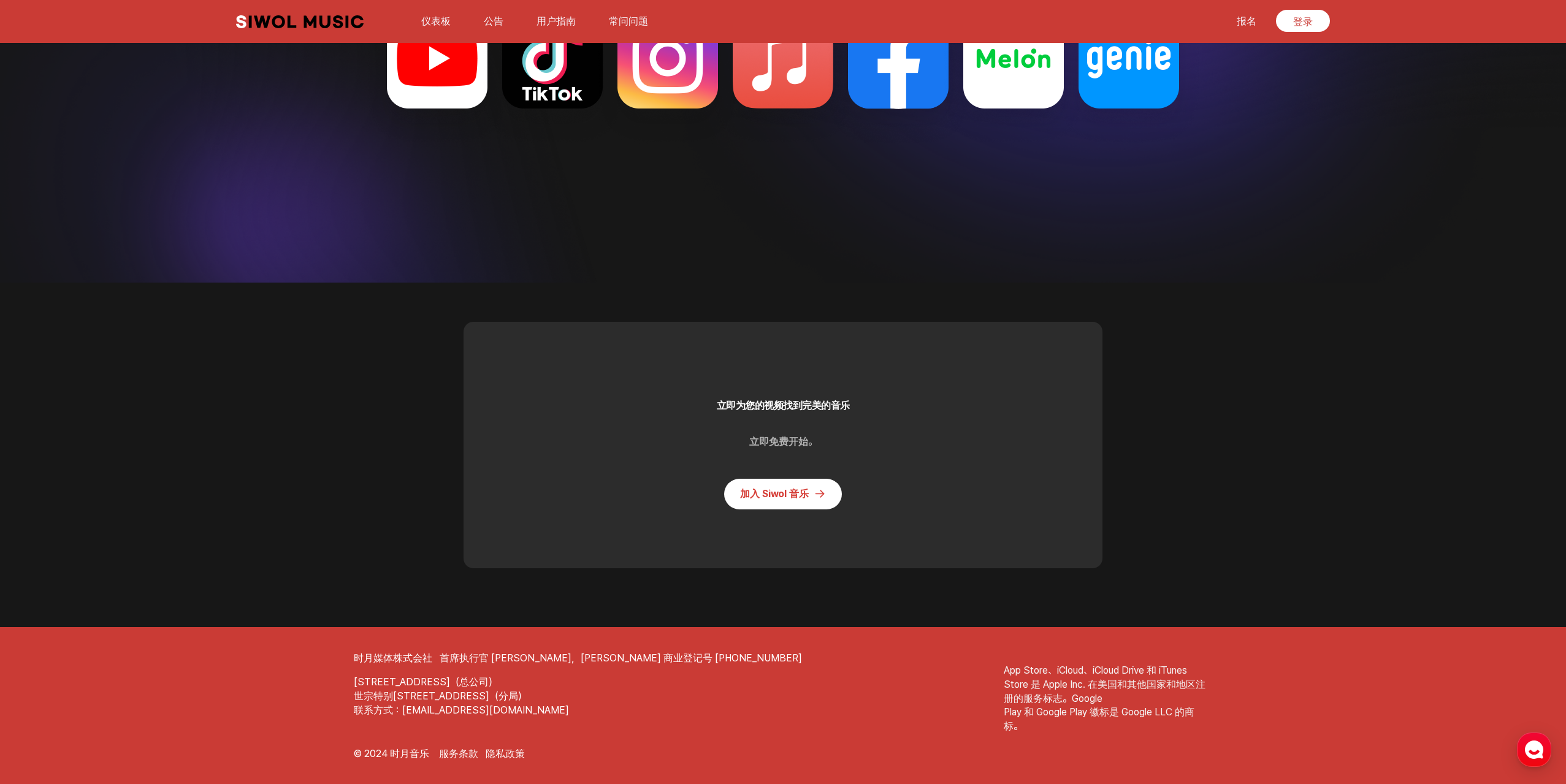
scroll to position [3221, 0]
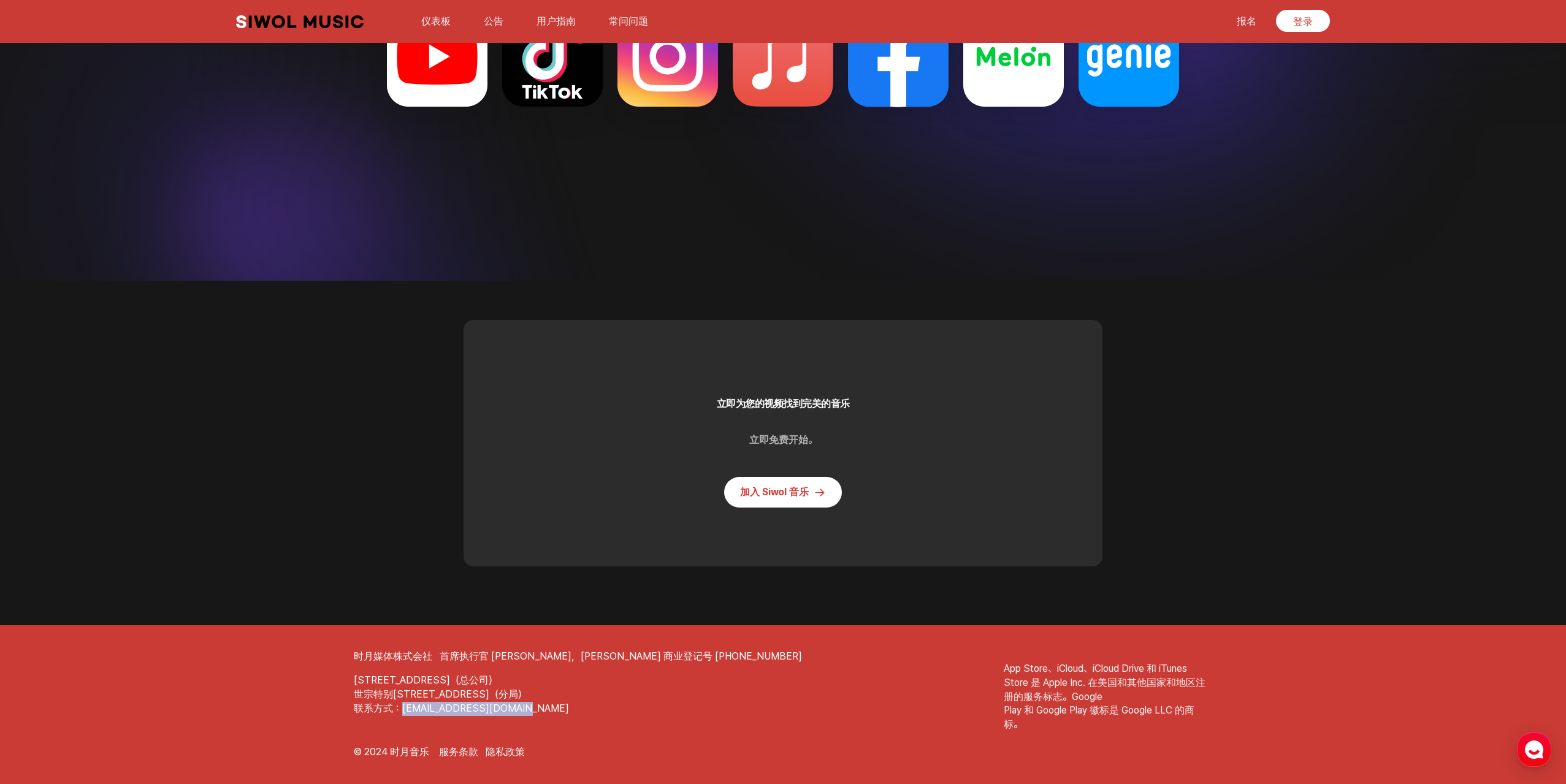
drag, startPoint x: 402, startPoint y: 710, endPoint x: 523, endPoint y: 714, distance: 121.1
click at [523, 714] on p "联系方式：global@10wol-media.com" at bounding box center [783, 708] width 859 height 14
copy font "global@10wol-media.com"
